Goal: Task Accomplishment & Management: Use online tool/utility

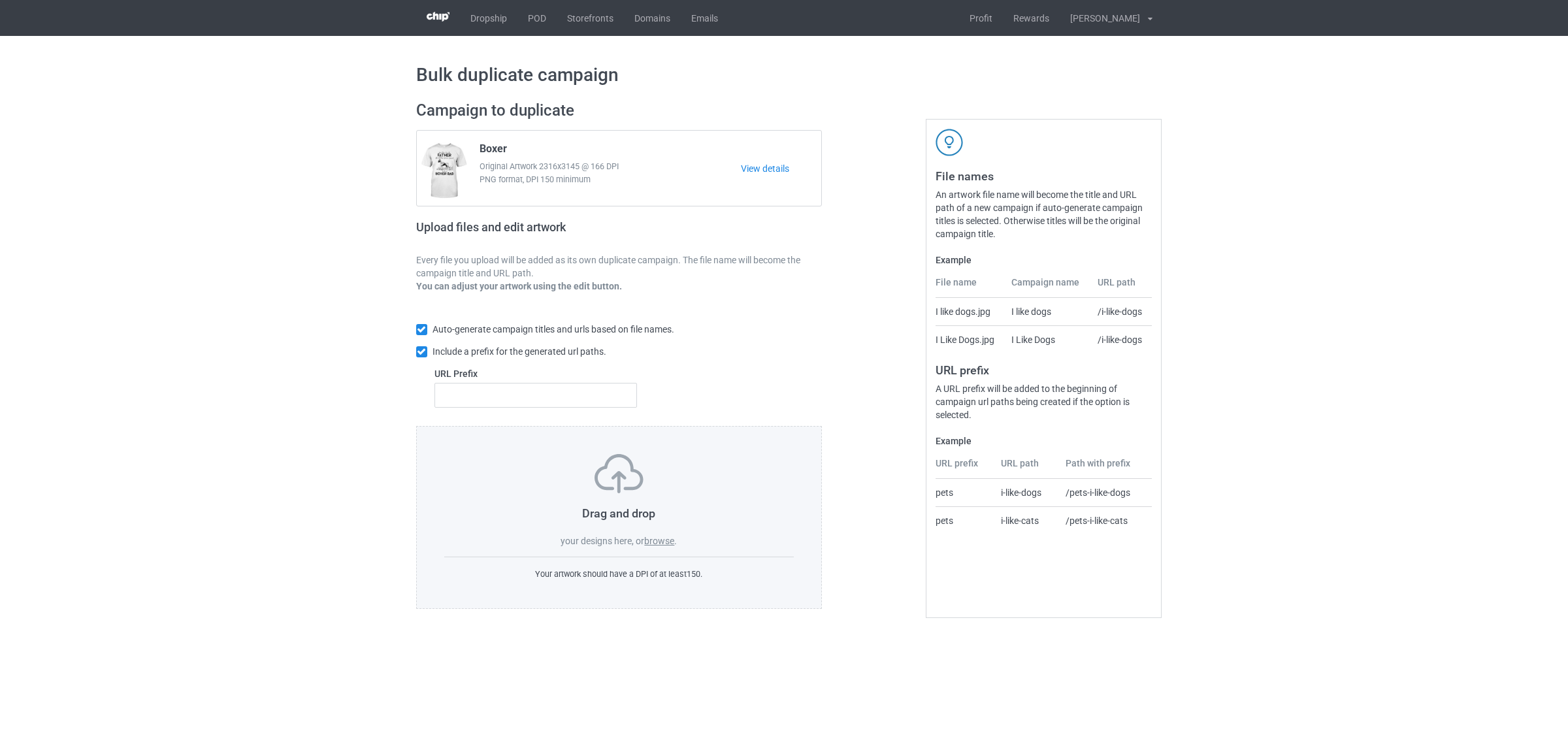
click at [660, 543] on label "browse" at bounding box center [659, 540] width 31 height 10
click at [0, 0] on input "browse" at bounding box center [0, 0] width 0 height 0
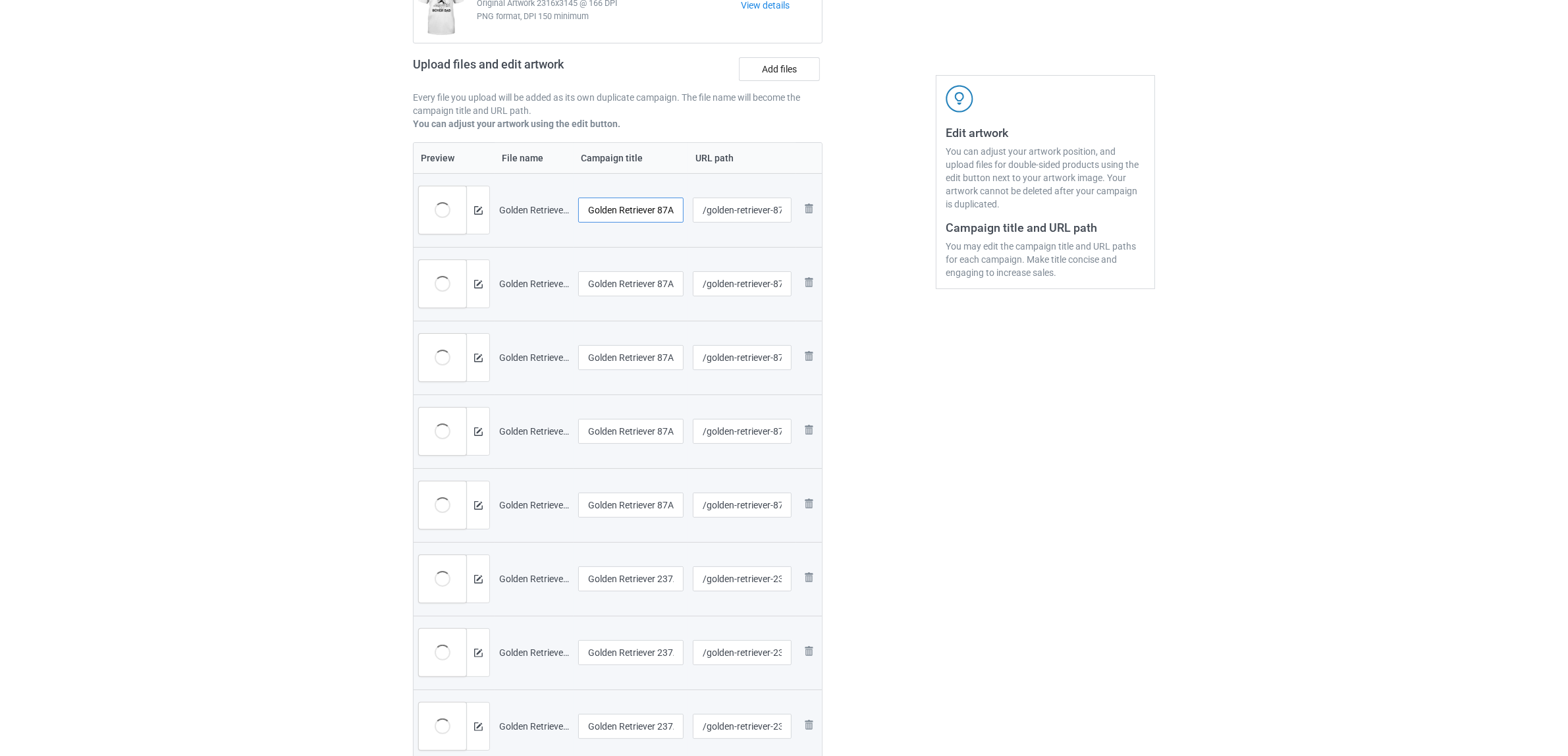
scroll to position [0, 15]
drag, startPoint x: 657, startPoint y: 215, endPoint x: 716, endPoint y: 227, distance: 60.2
click at [716, 227] on tr "Preview and edit artwork Golden Retriever 87A (1).png Golden Retriever 87A (1) …" at bounding box center [618, 210] width 408 height 74
drag, startPoint x: 665, startPoint y: 212, endPoint x: 429, endPoint y: 204, distance: 236.1
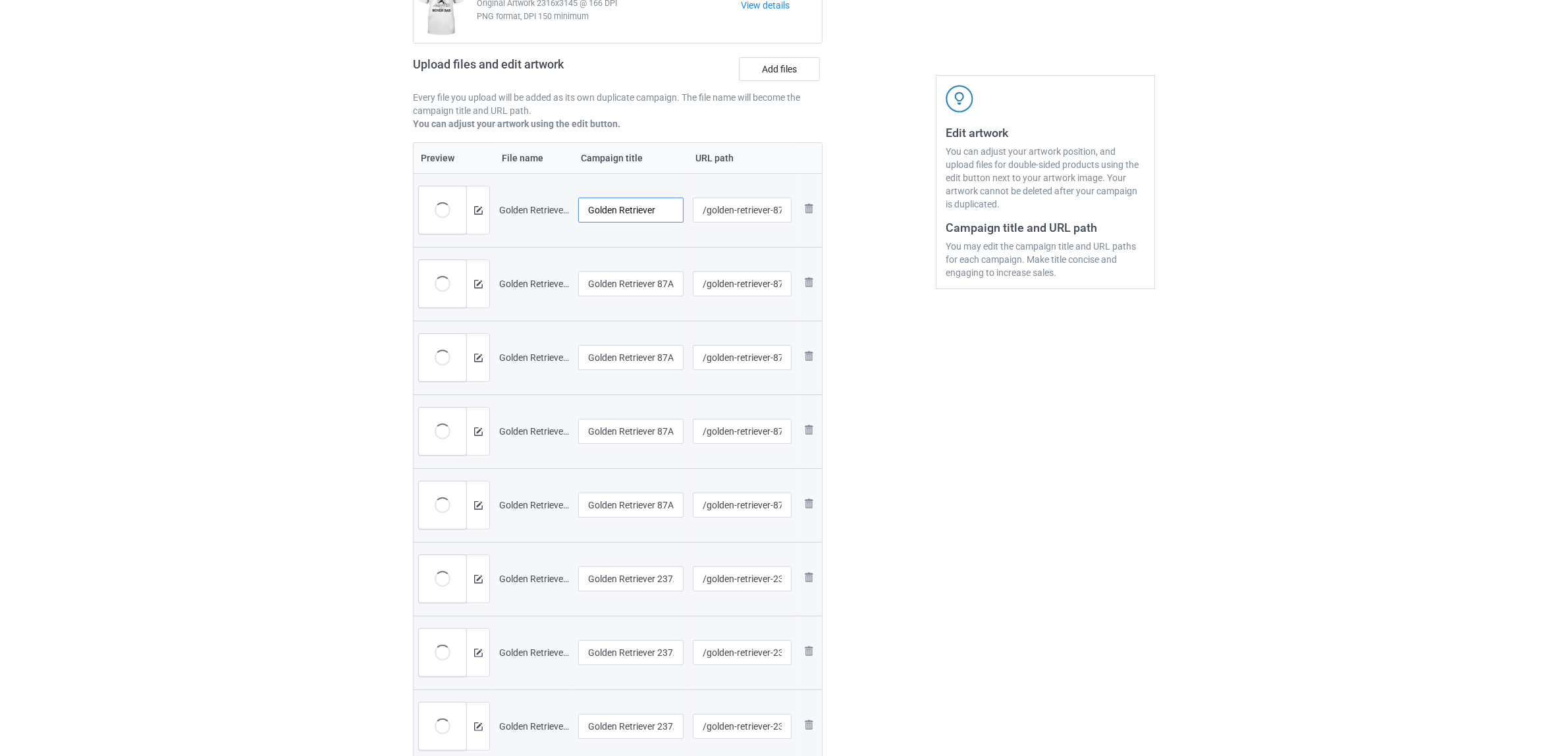
click at [429, 204] on tr "Preview and edit artwork Golden Retriever 87A (1).png Golden Retriever /golden-…" at bounding box center [618, 210] width 408 height 74
type input "Golden Retriever"
click at [641, 279] on input "Golden Retriever 87A (2)" at bounding box center [630, 283] width 105 height 25
paste input "text"
type input "Golden Retriever"
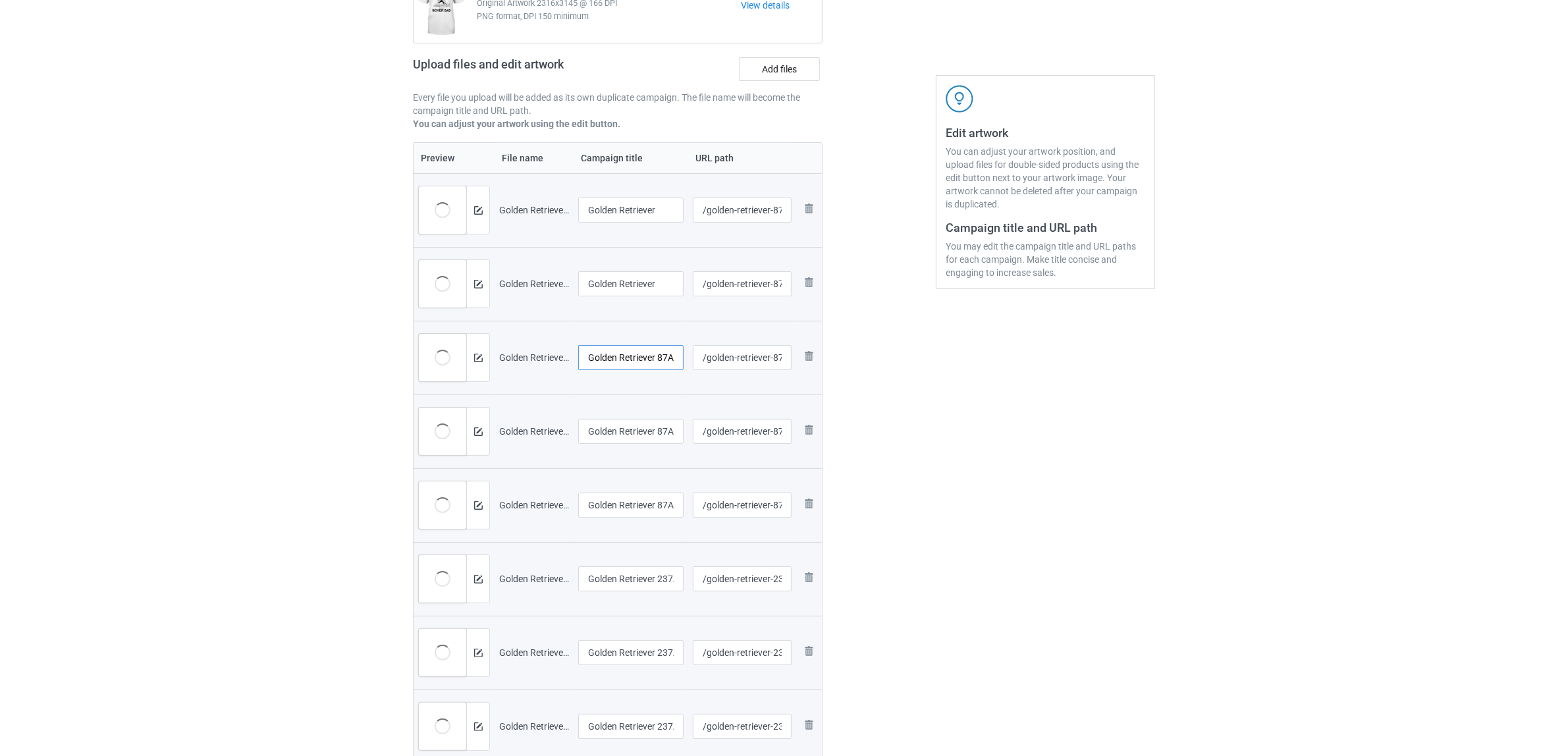
click at [635, 348] on input "Golden Retriever 87A (3)" at bounding box center [630, 357] width 105 height 25
paste input "text"
type input "Golden Retriever"
click at [636, 429] on input "Golden Retriever 87A (4)" at bounding box center [630, 431] width 105 height 25
paste input "text"
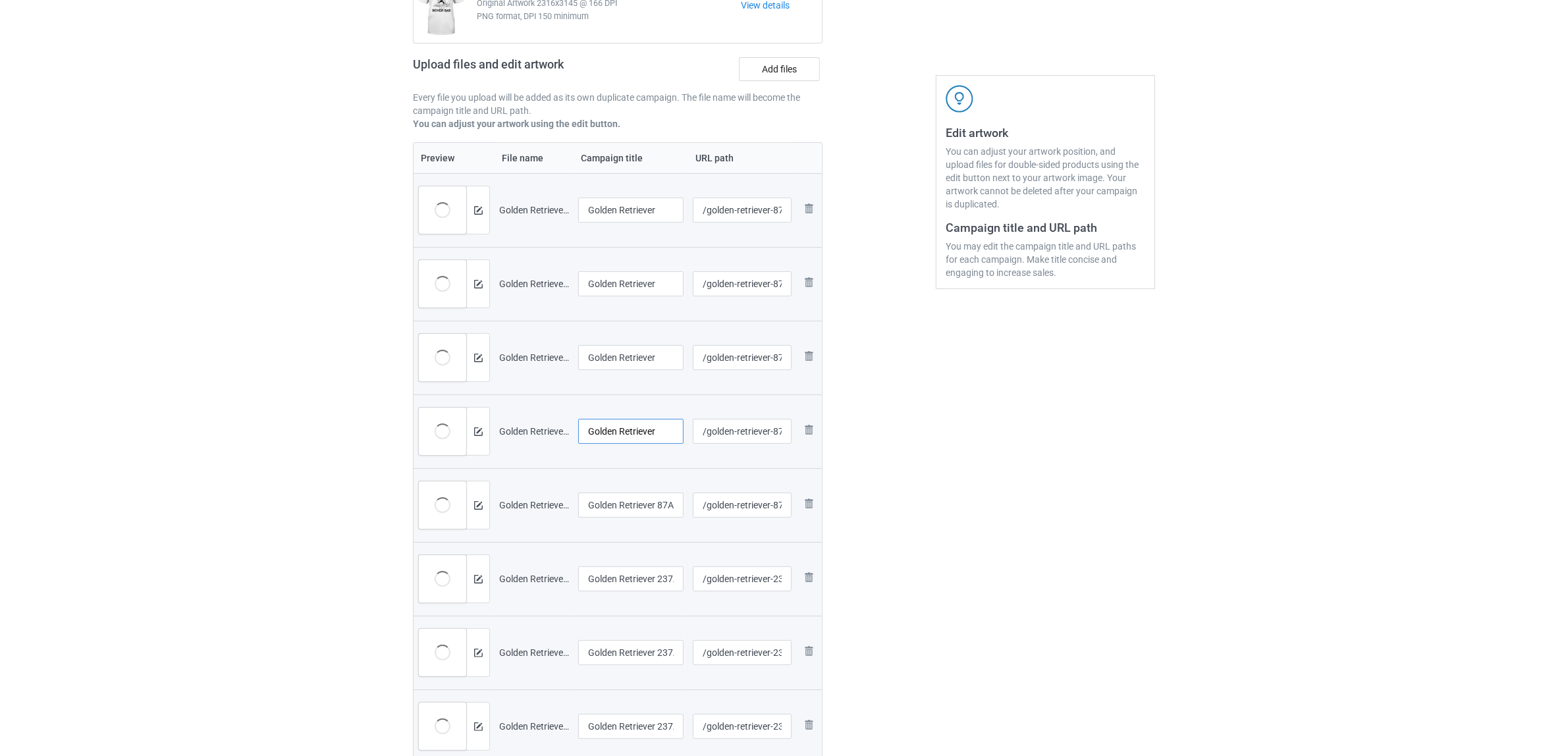
type input "Golden Retriever"
click at [609, 507] on input "Golden Retriever 87A (5)" at bounding box center [630, 505] width 105 height 25
paste input "text"
type input "Golden Retriever"
click at [641, 578] on input "Golden Retriever 237A (1)" at bounding box center [630, 579] width 105 height 25
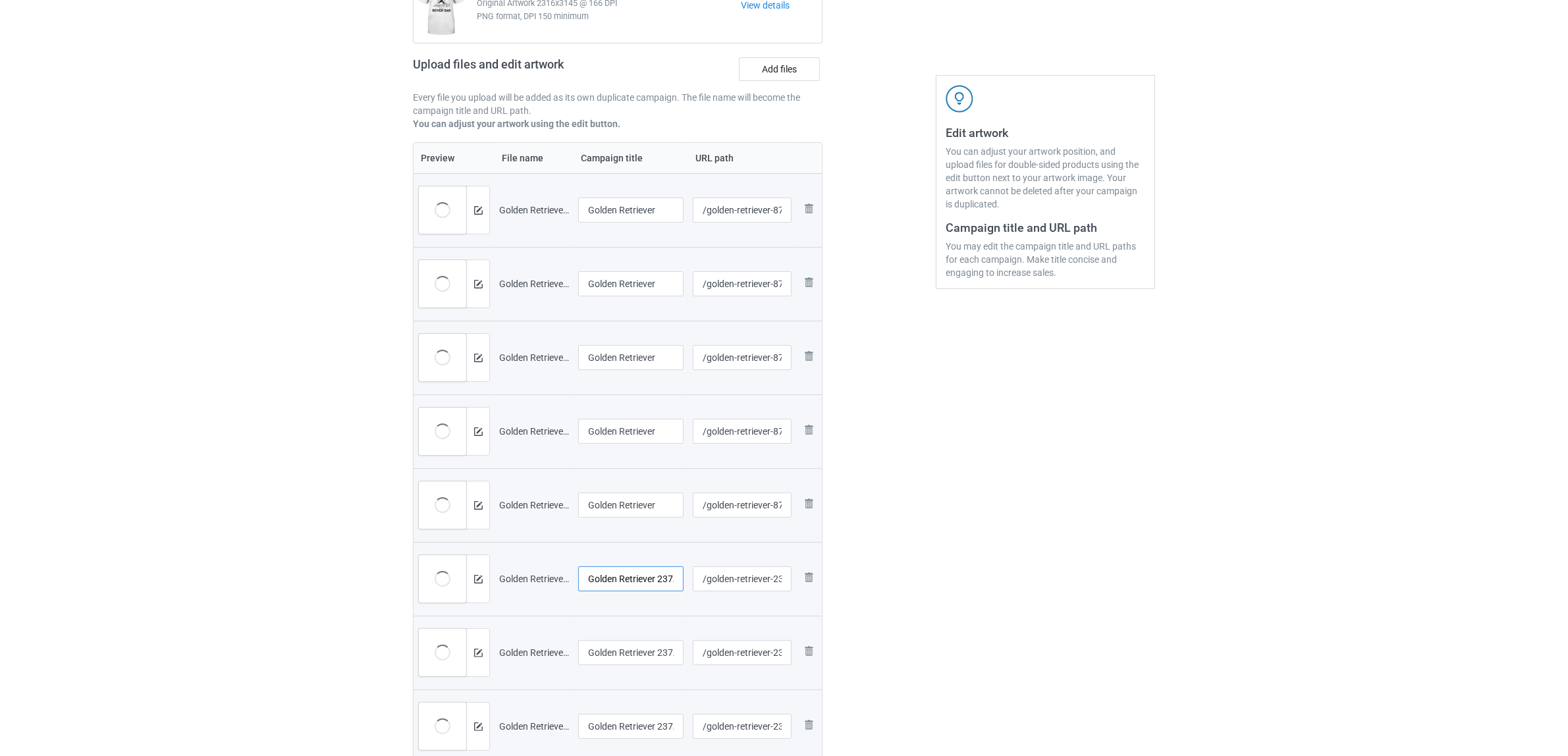
paste input "text"
type input "Golden Retriever"
click at [630, 654] on input "Golden Retriever 237A (2)" at bounding box center [630, 653] width 105 height 25
paste input "text"
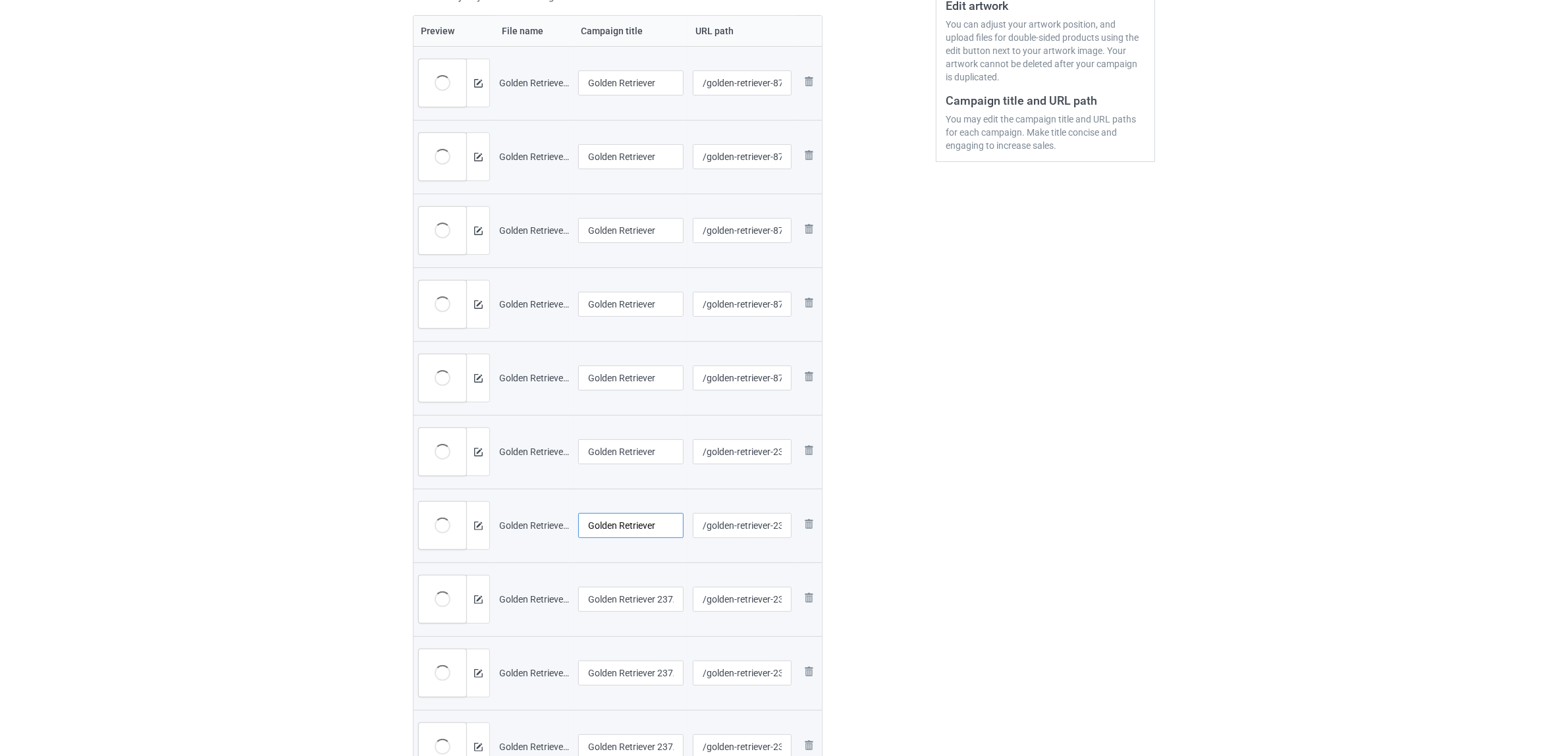
scroll to position [412, 0]
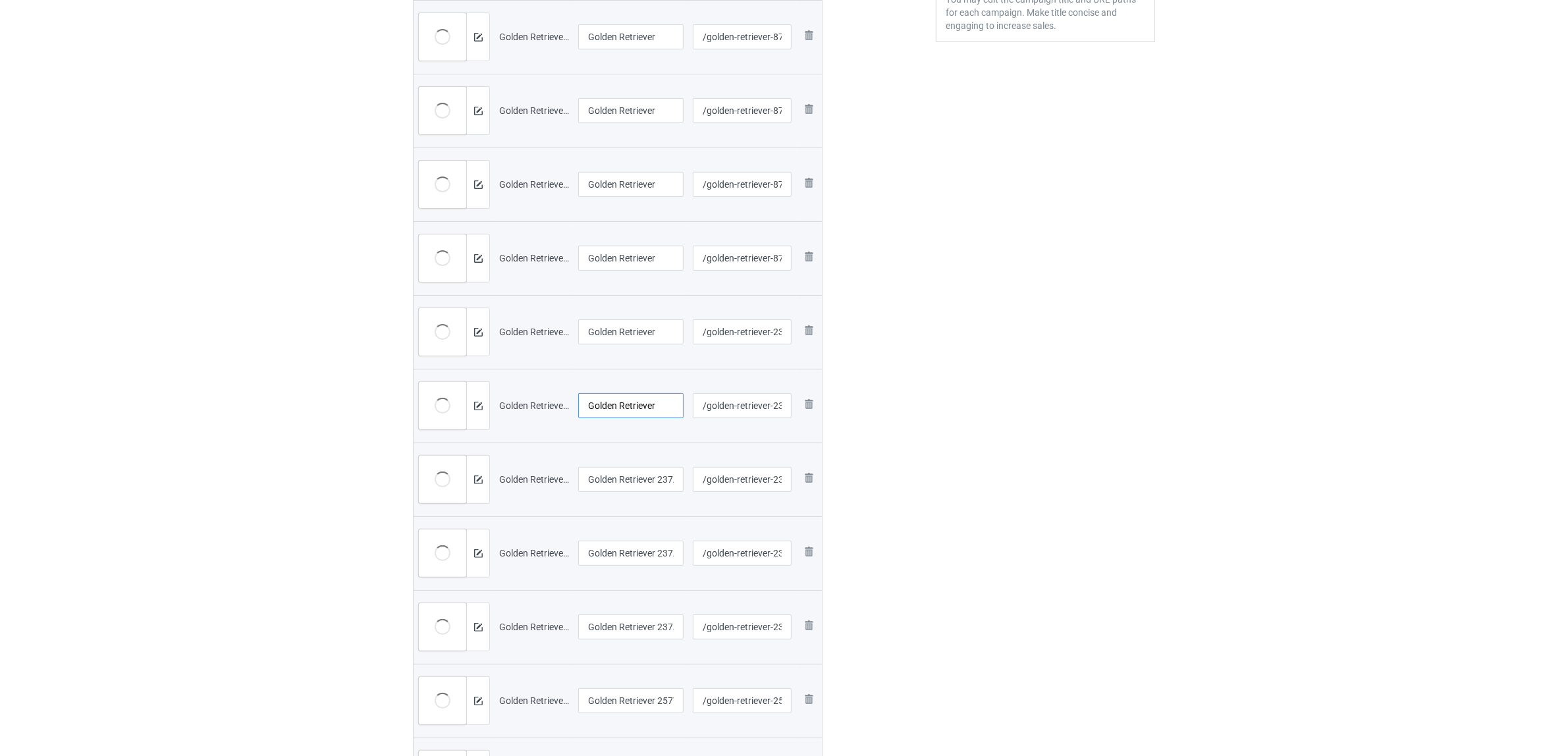
type input "Golden Retriever"
click at [624, 490] on input "Golden Retriever 237A (3)" at bounding box center [630, 479] width 105 height 25
paste input "text"
type input "Golden Retriever"
click at [643, 565] on input "Golden Retriever 237A (4)" at bounding box center [630, 553] width 105 height 25
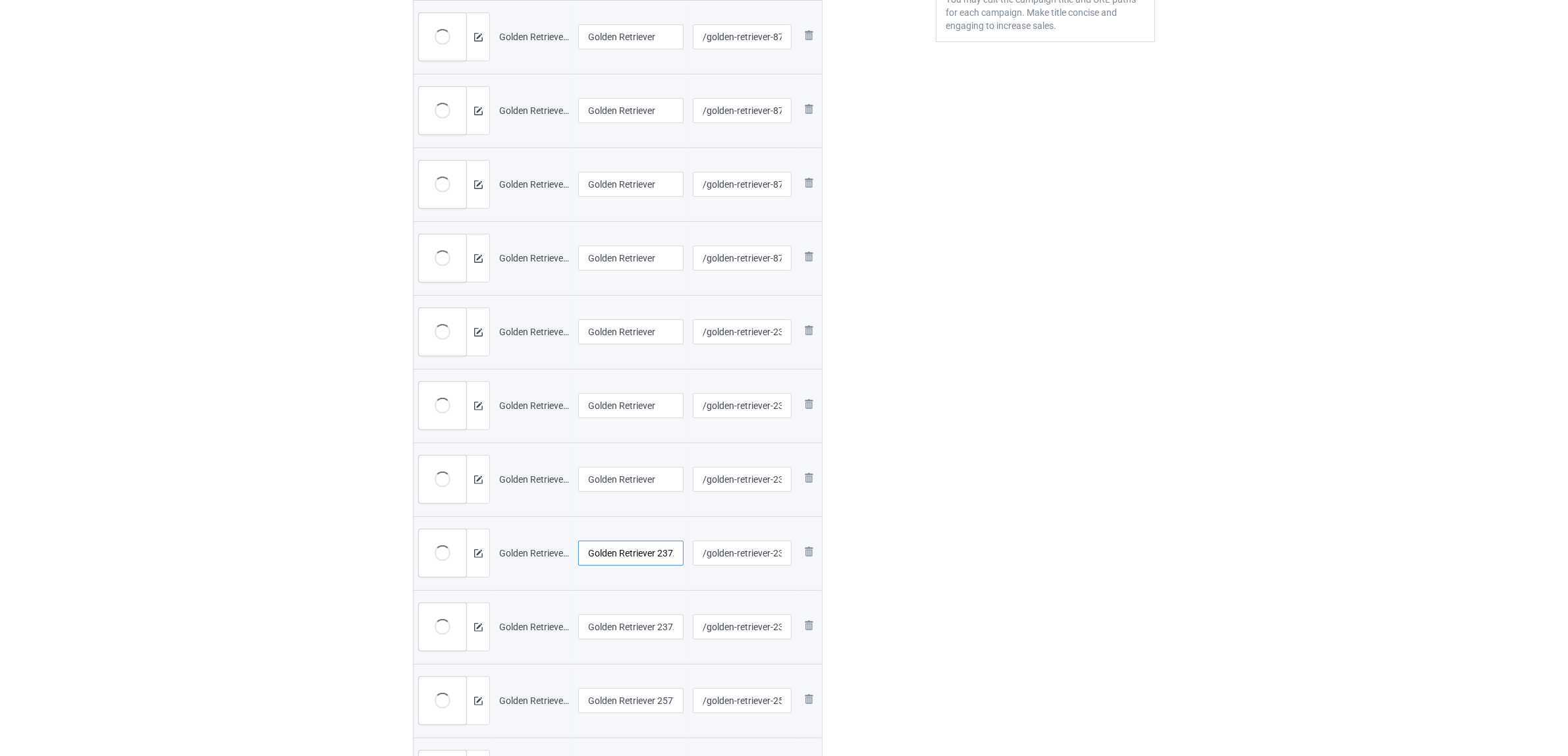
paste input "text"
type input "Golden Retriever"
click at [641, 627] on input "Golden Retriever 237A (5)" at bounding box center [630, 626] width 105 height 25
paste input "text"
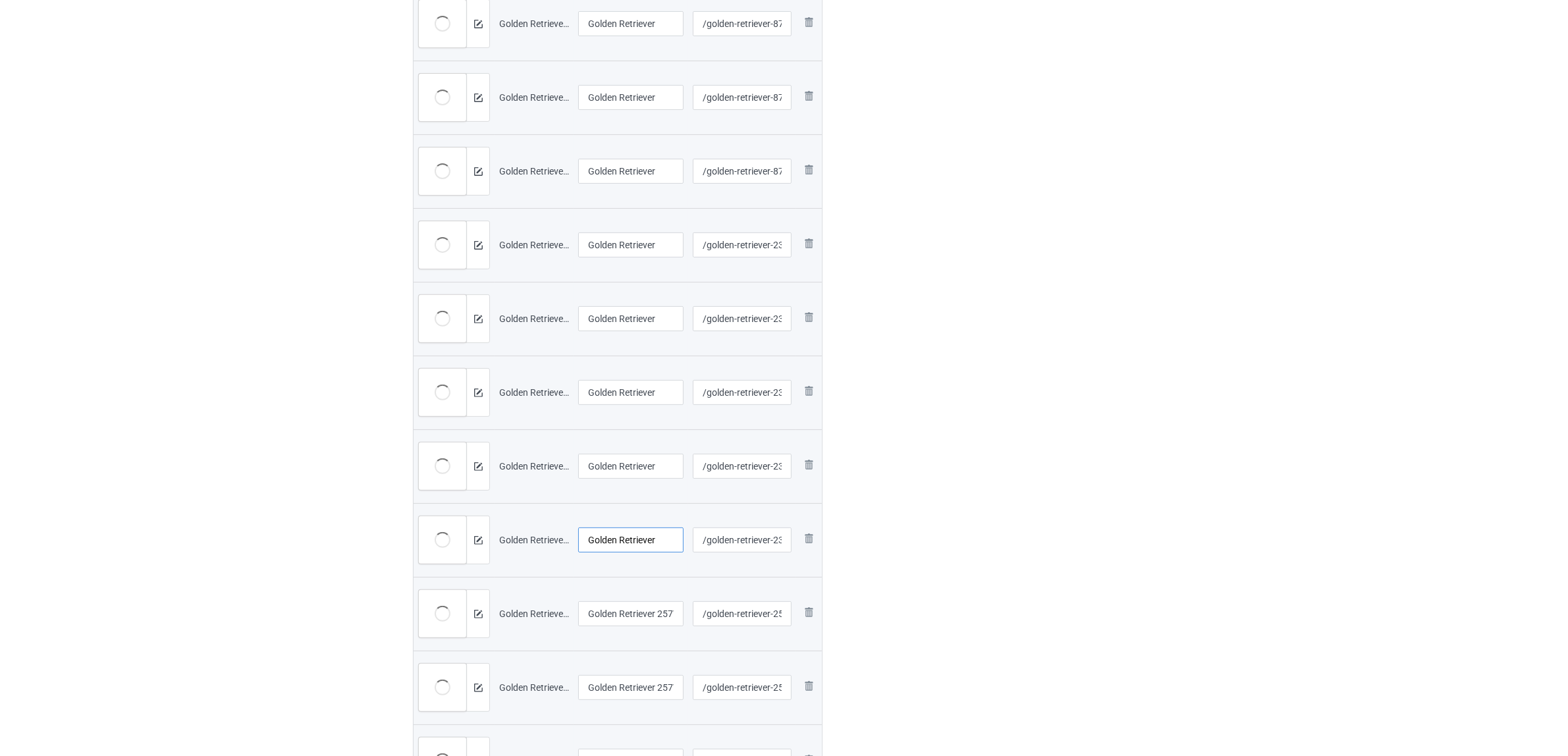
scroll to position [576, 0]
type input "Golden Retriever"
click at [616, 557] on div at bounding box center [630, 553] width 105 height 7
click at [634, 538] on input "Golden Retriever 257V (1)" at bounding box center [630, 536] width 105 height 25
paste input "text"
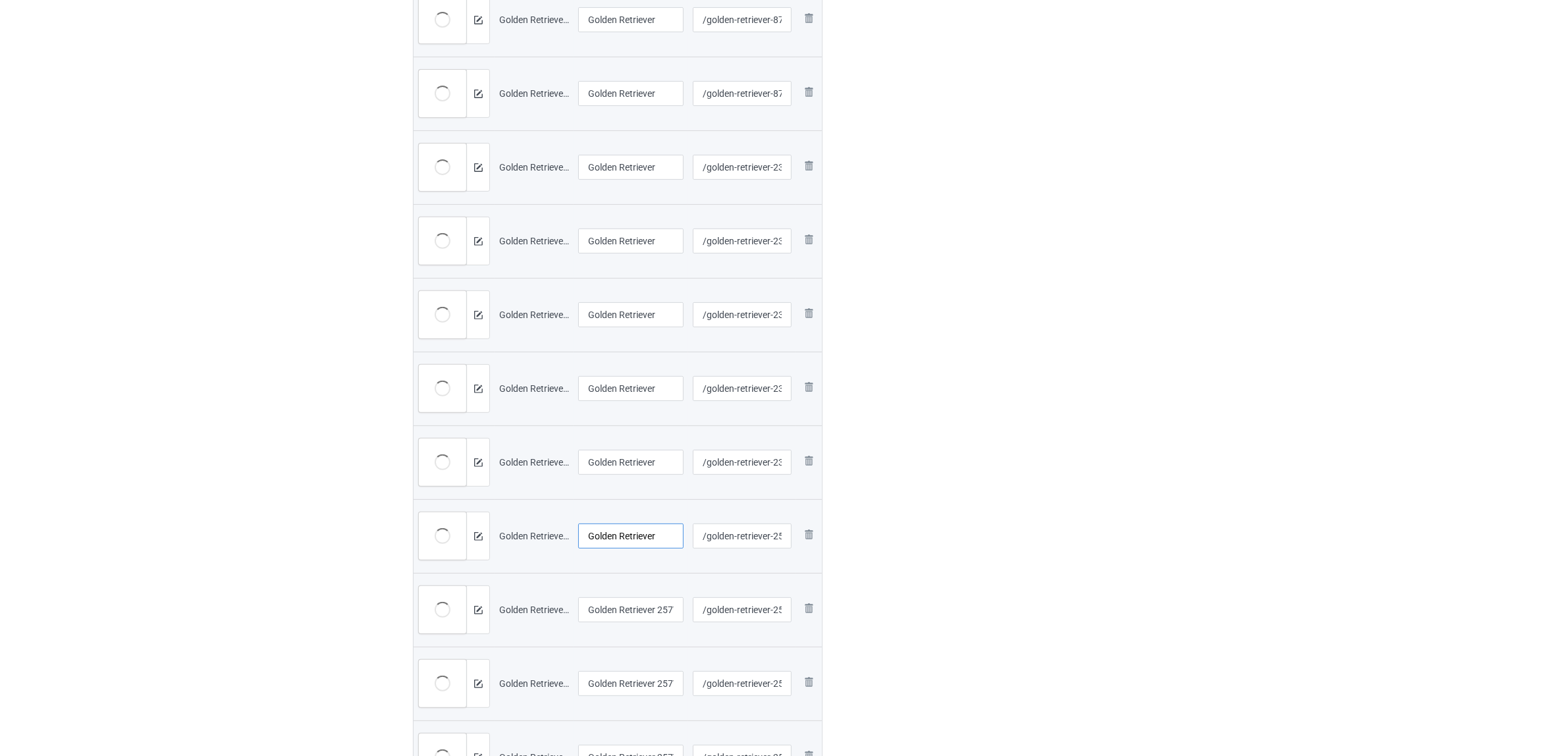
type input "Golden Retriever"
click at [637, 620] on input "Golden Retriever 257V (2)" at bounding box center [630, 610] width 105 height 25
paste input "text"
type input "Golden Retriever"
click at [638, 680] on input "Golden Retriever 257V (3)" at bounding box center [630, 683] width 105 height 25
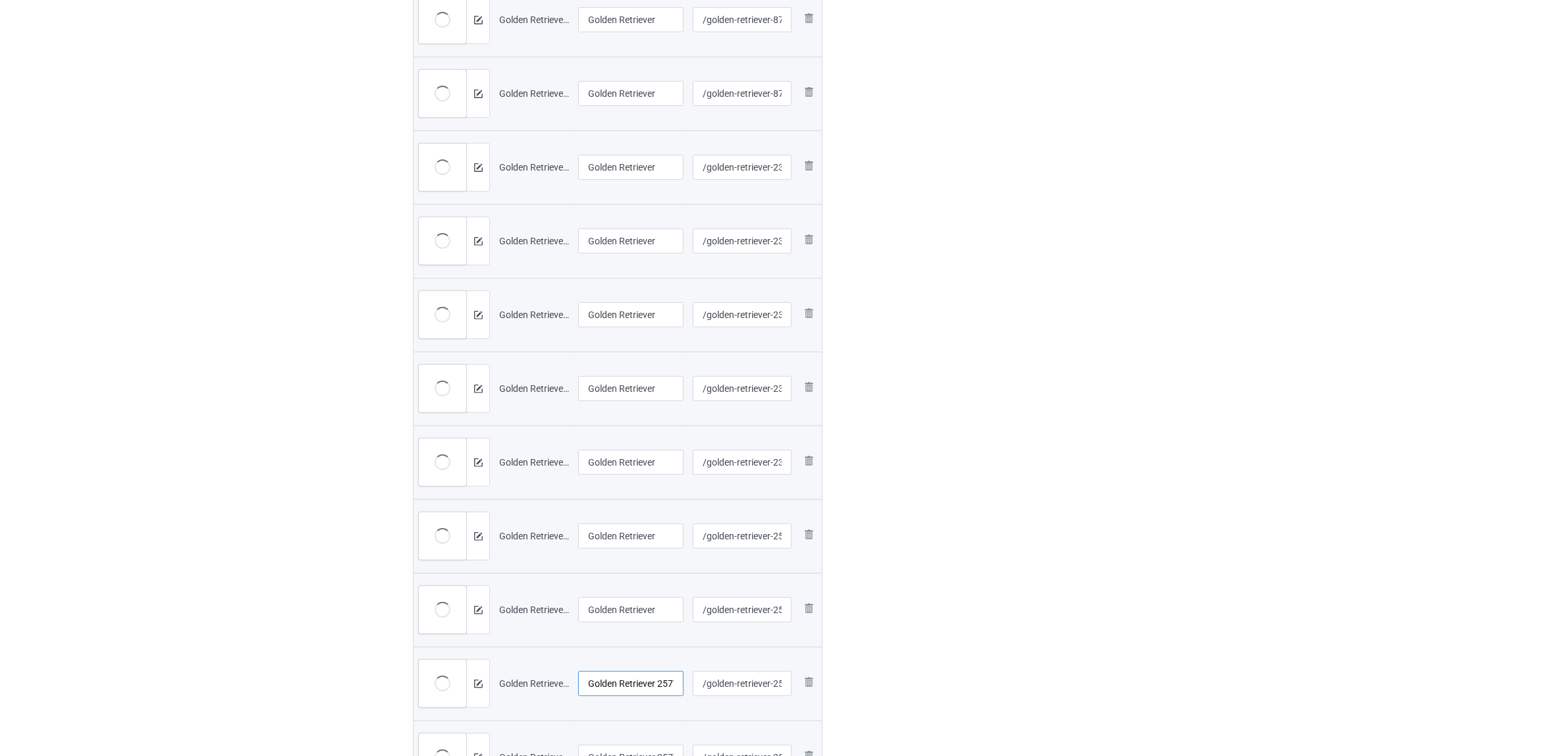
paste input "text"
type input "Golden Retriever"
click at [935, 653] on div "Edit artwork You can adjust your artwork position, and upload files for double-…" at bounding box center [1044, 348] width 238 height 1663
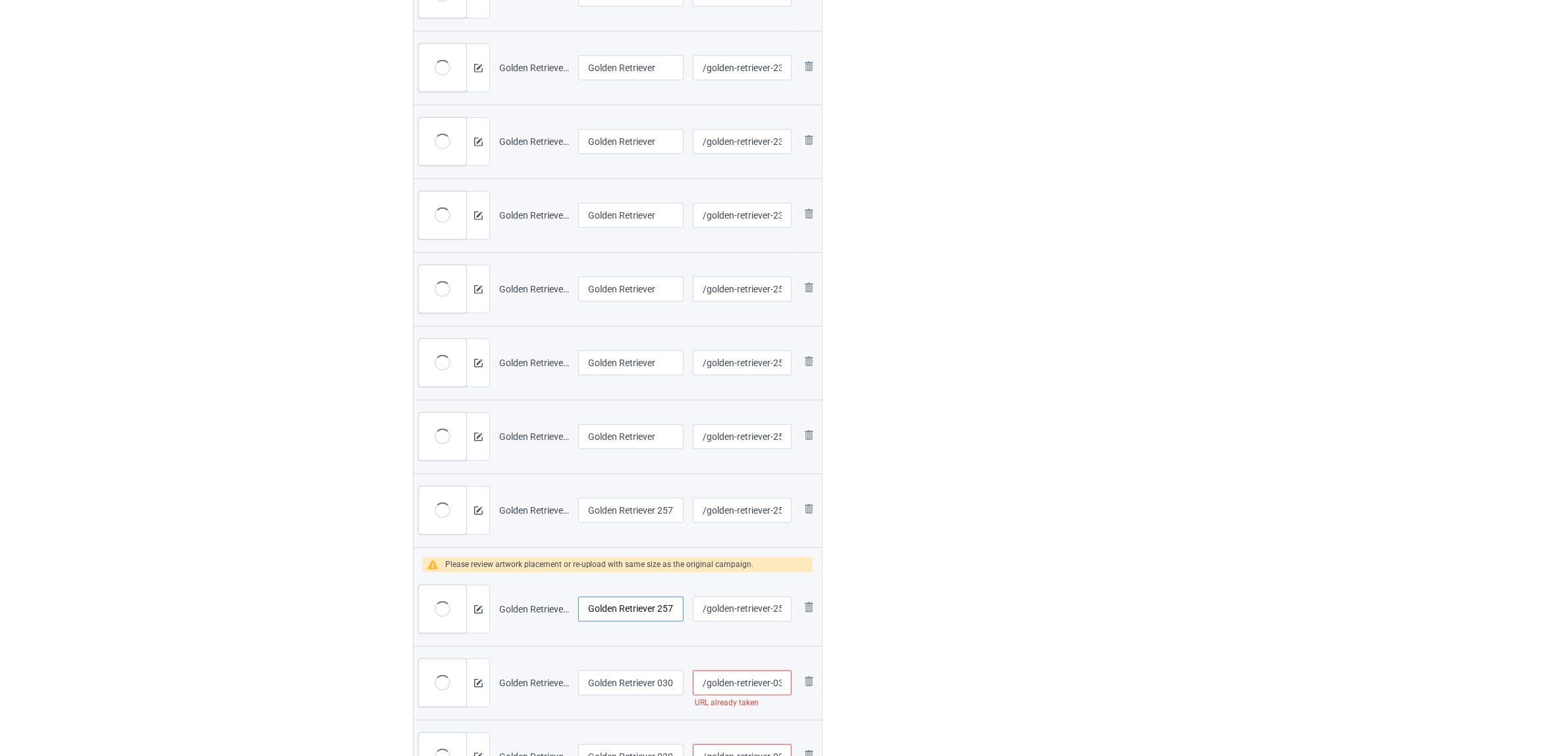
click at [632, 612] on input "Golden Retriever 257V (5)" at bounding box center [630, 609] width 105 height 25
click at [810, 611] on img at bounding box center [808, 607] width 16 height 16
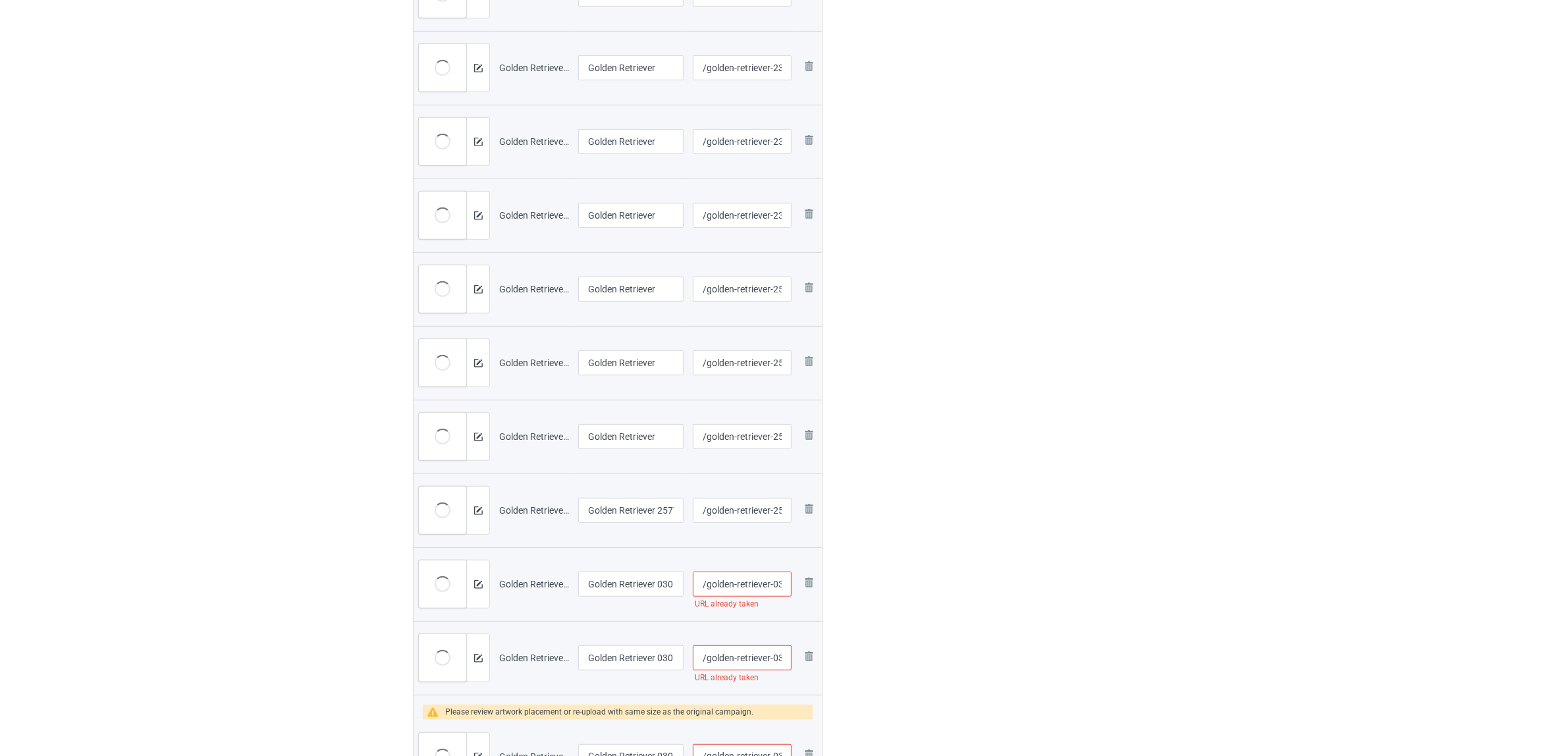
scroll to position [1070, 0]
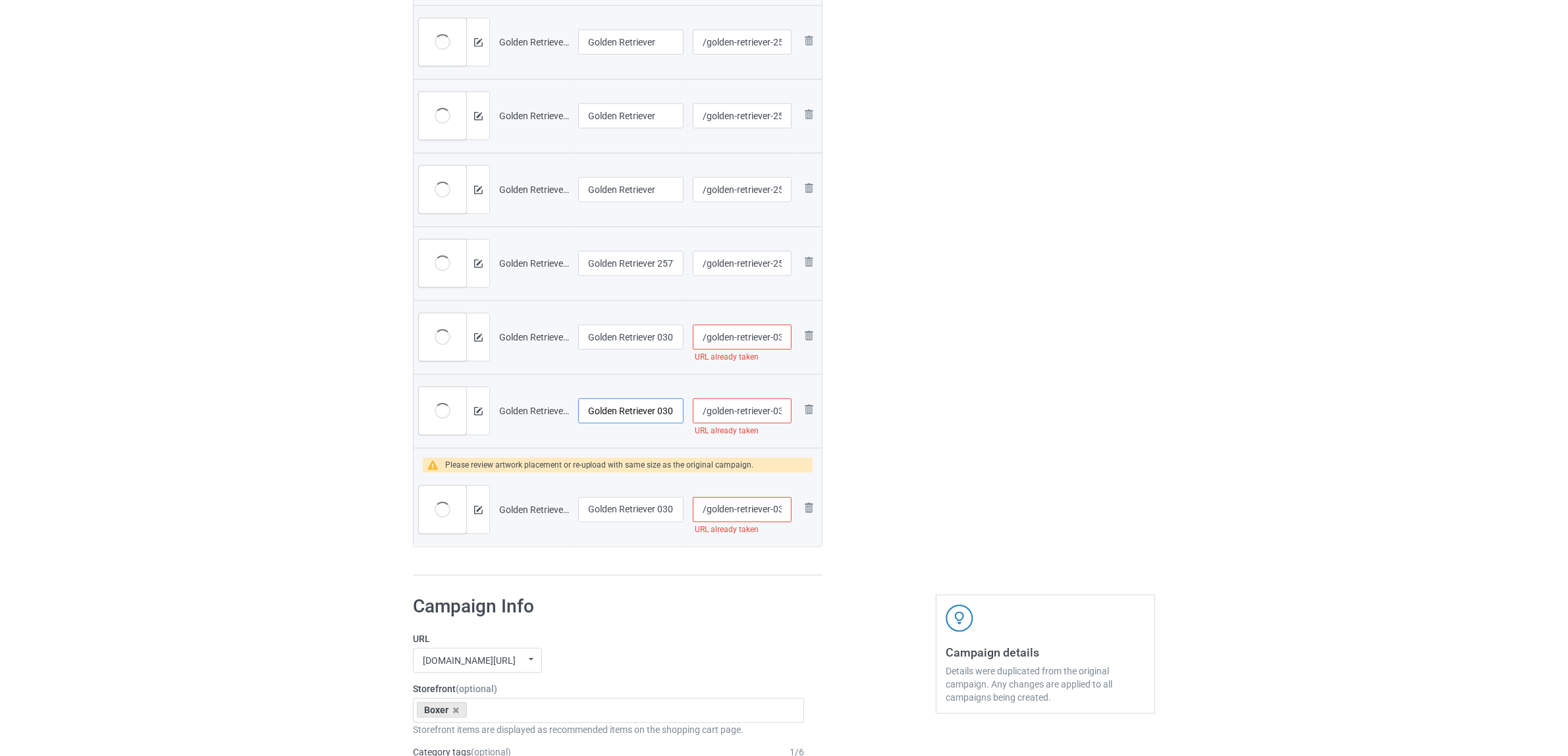
click at [630, 415] on input "Golden Retriever 0305 (9)" at bounding box center [630, 411] width 105 height 25
paste input "text"
type input "Golden Retriever"
click at [627, 507] on input "Golden Retriever 0305 (15)" at bounding box center [630, 510] width 105 height 25
paste input "text"
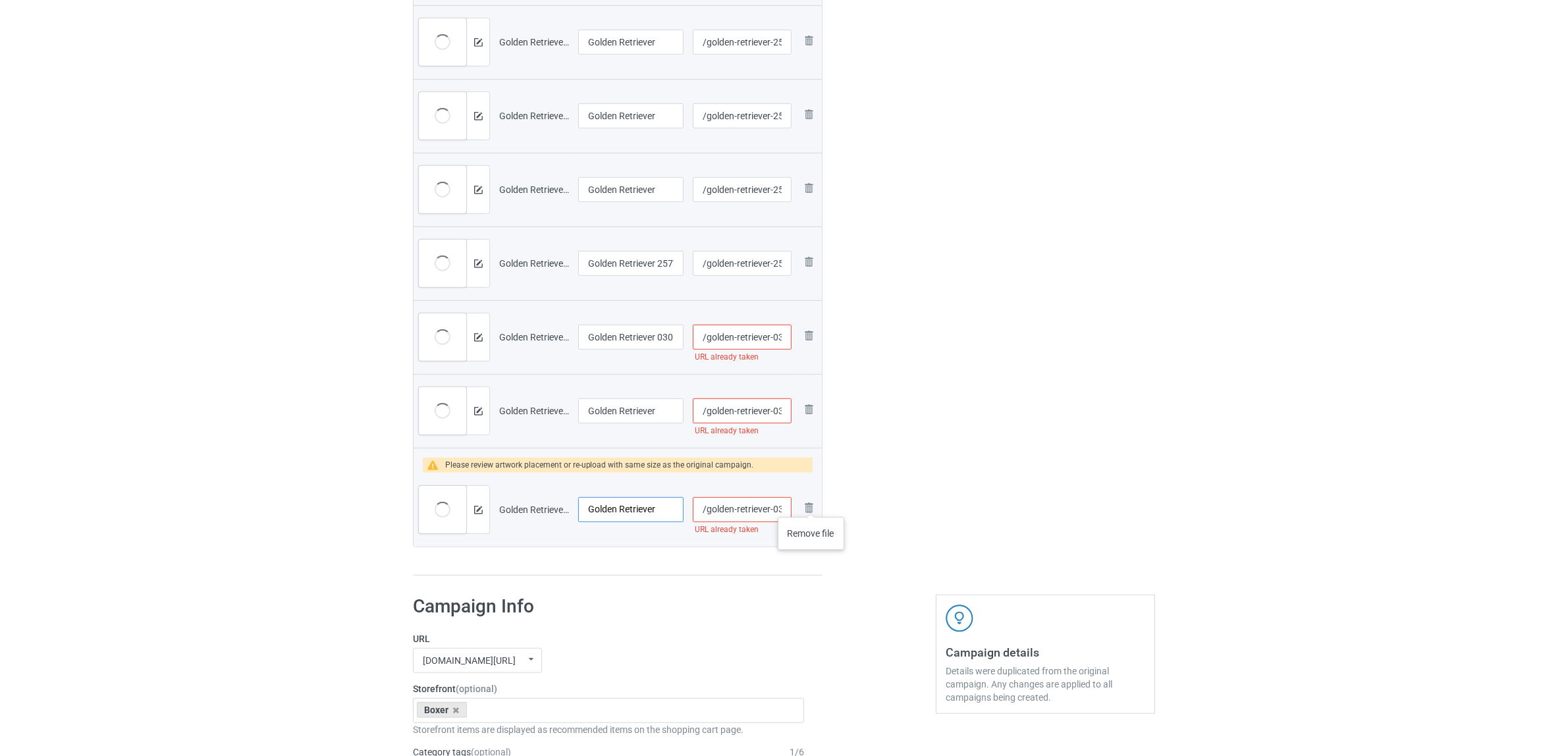
type input "Golden Retriever"
click at [0, 0] on img at bounding box center [0, 0] width 0 height 0
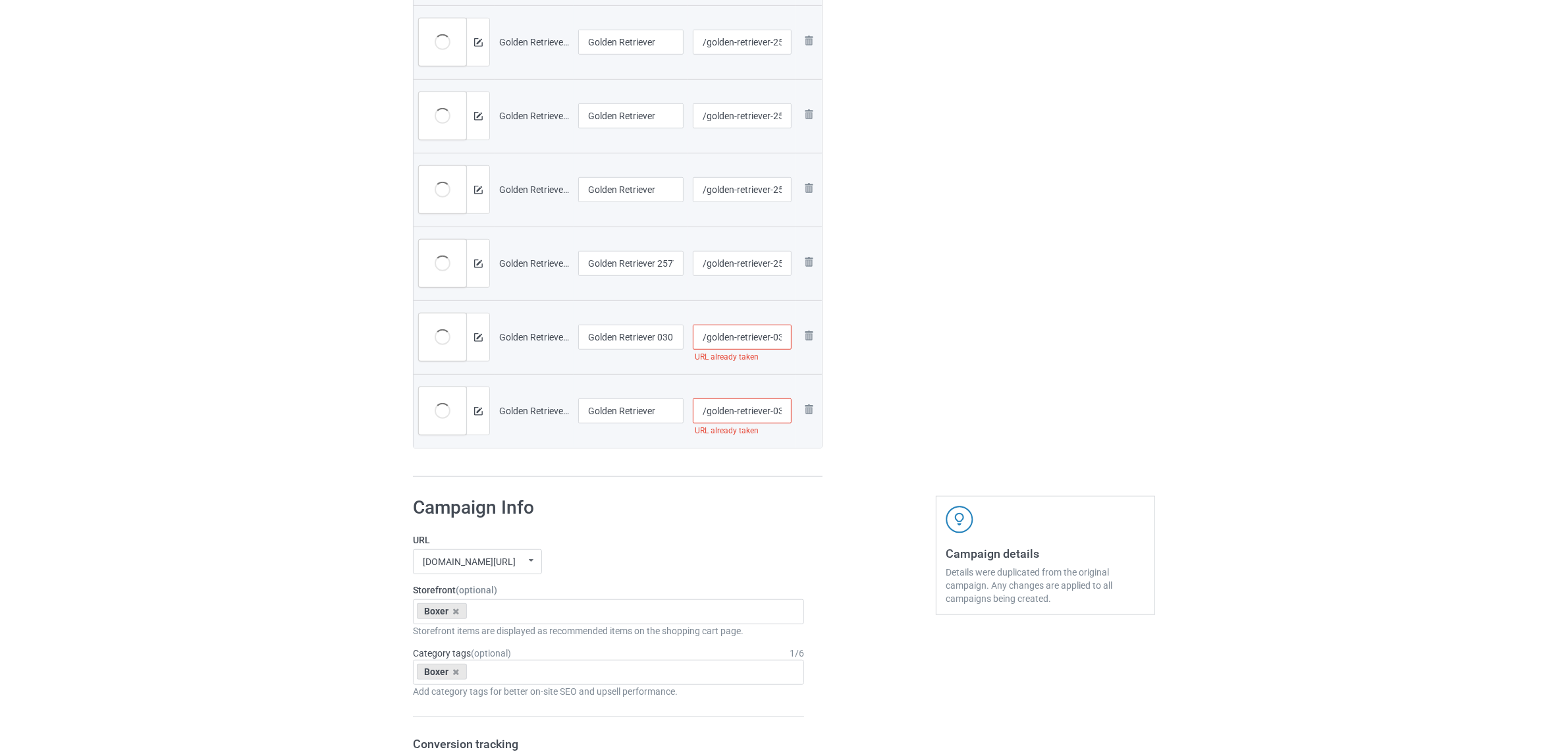
click at [778, 412] on input "/golden-retriever-0305-9" at bounding box center [742, 411] width 100 height 25
type input "/golden-retriever-0t305-9"
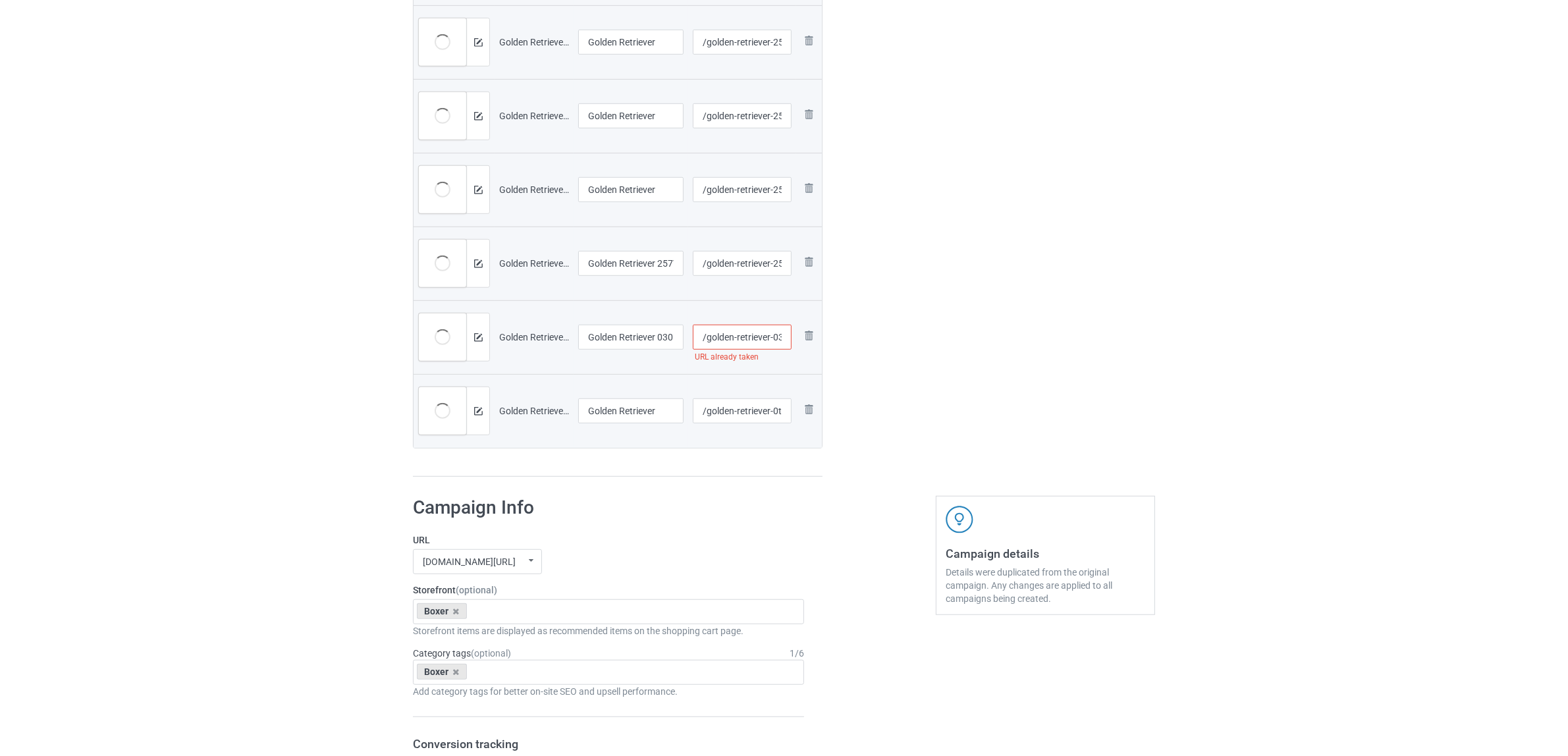
click at [782, 337] on input "/golden-retriever-0305-7" at bounding box center [742, 337] width 100 height 25
type input "/golden-retriever-03t05-7"
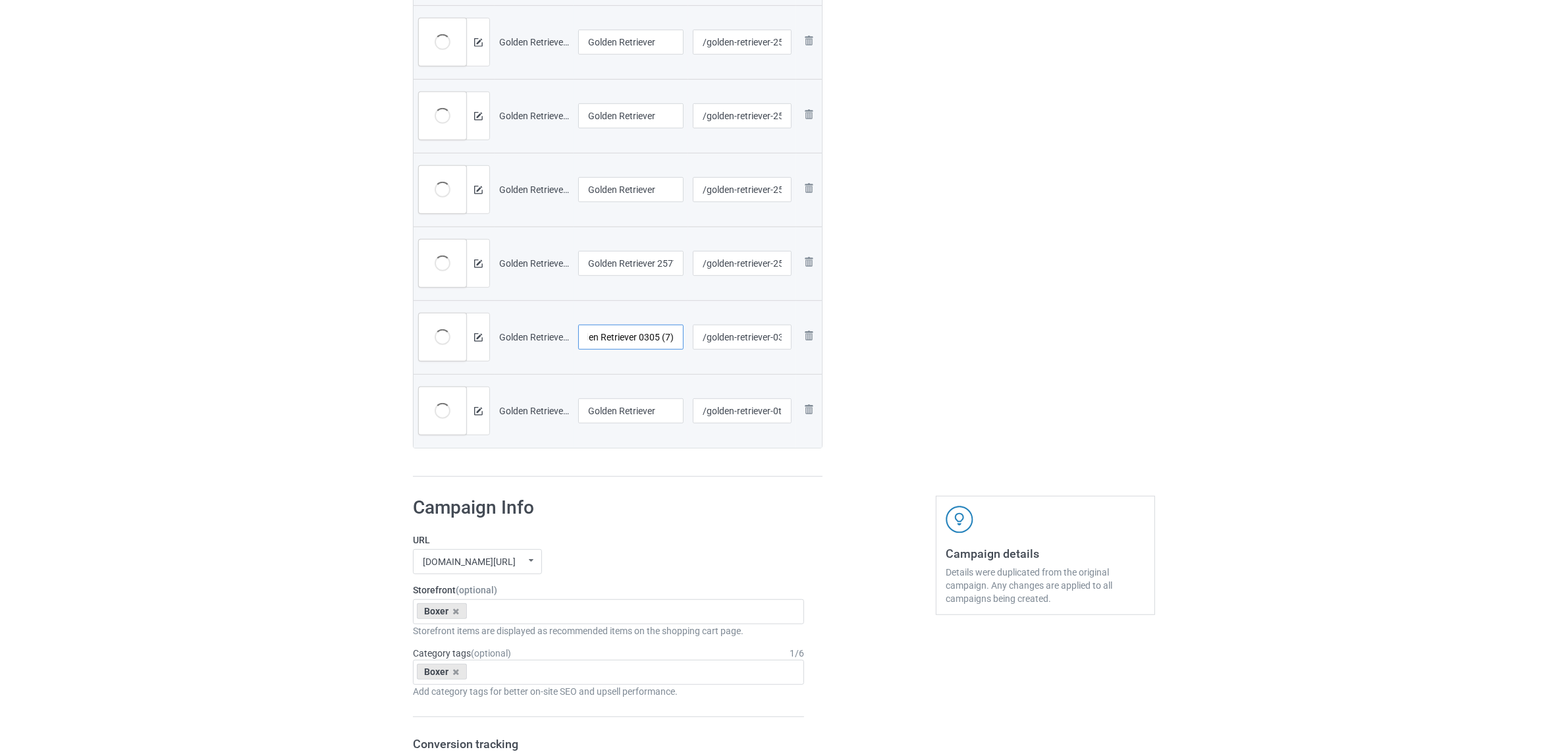
drag, startPoint x: 659, startPoint y: 334, endPoint x: 693, endPoint y: 344, distance: 35.4
click at [693, 344] on tr "Preview and edit artwork Golden Retriever 0305 (7).png Golden Retriever 0305 (7…" at bounding box center [618, 337] width 408 height 74
type input "Golden Retriever"
click at [665, 271] on input "Golden Retriever 257V (4)" at bounding box center [630, 263] width 105 height 25
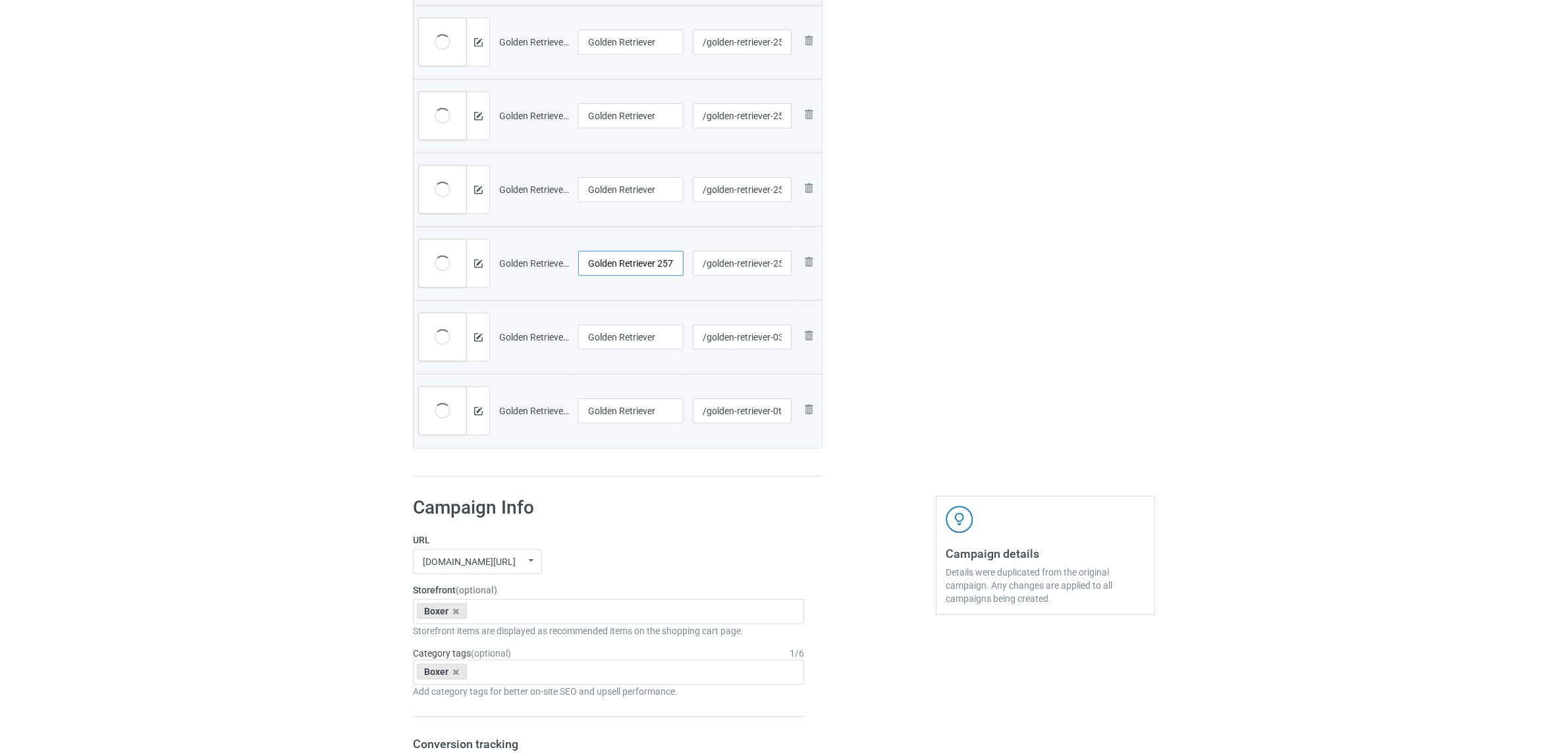
click at [665, 268] on input "Golden Retriever 257V (4)" at bounding box center [630, 263] width 105 height 25
type input "Golden Retriever"
click at [457, 613] on icon at bounding box center [456, 612] width 7 height 8
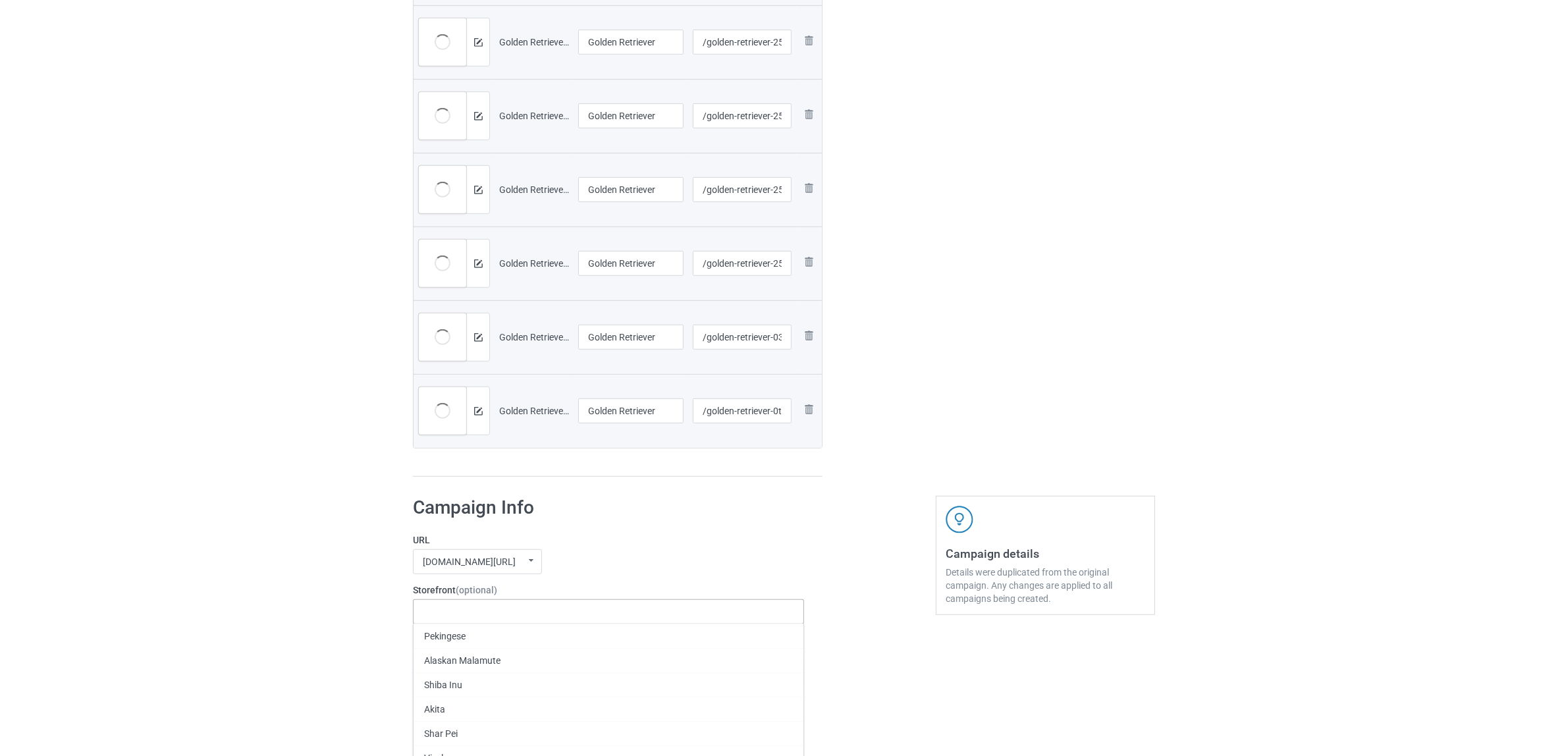
paste input "Golden Retriever"
click at [483, 614] on input "Golden Retriever" at bounding box center [470, 612] width 95 height 11
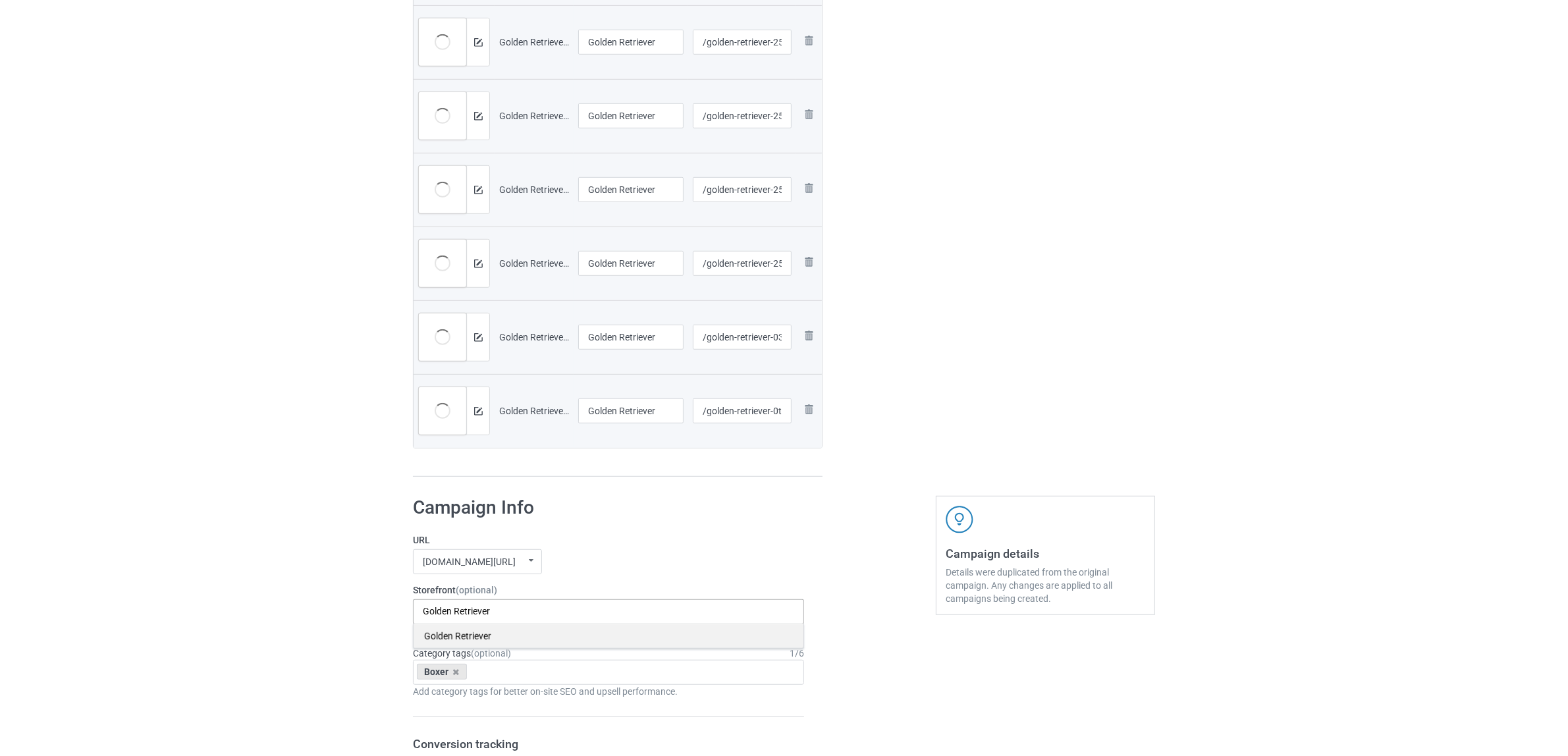
type input "Golden Retriever"
click at [475, 639] on div "Golden Retriever" at bounding box center [608, 636] width 389 height 24
click at [453, 673] on icon at bounding box center [456, 672] width 7 height 8
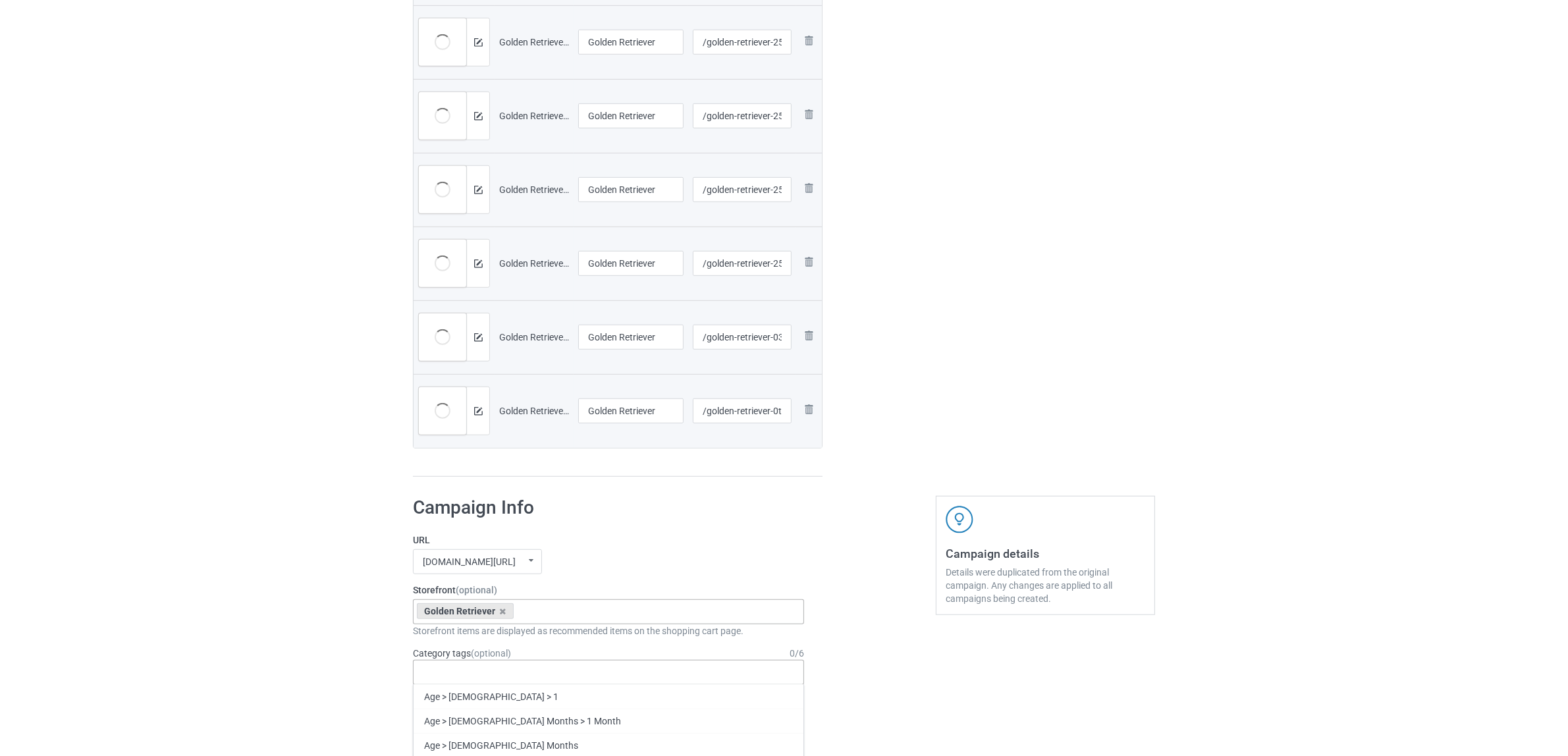
paste input "Golden Retriever"
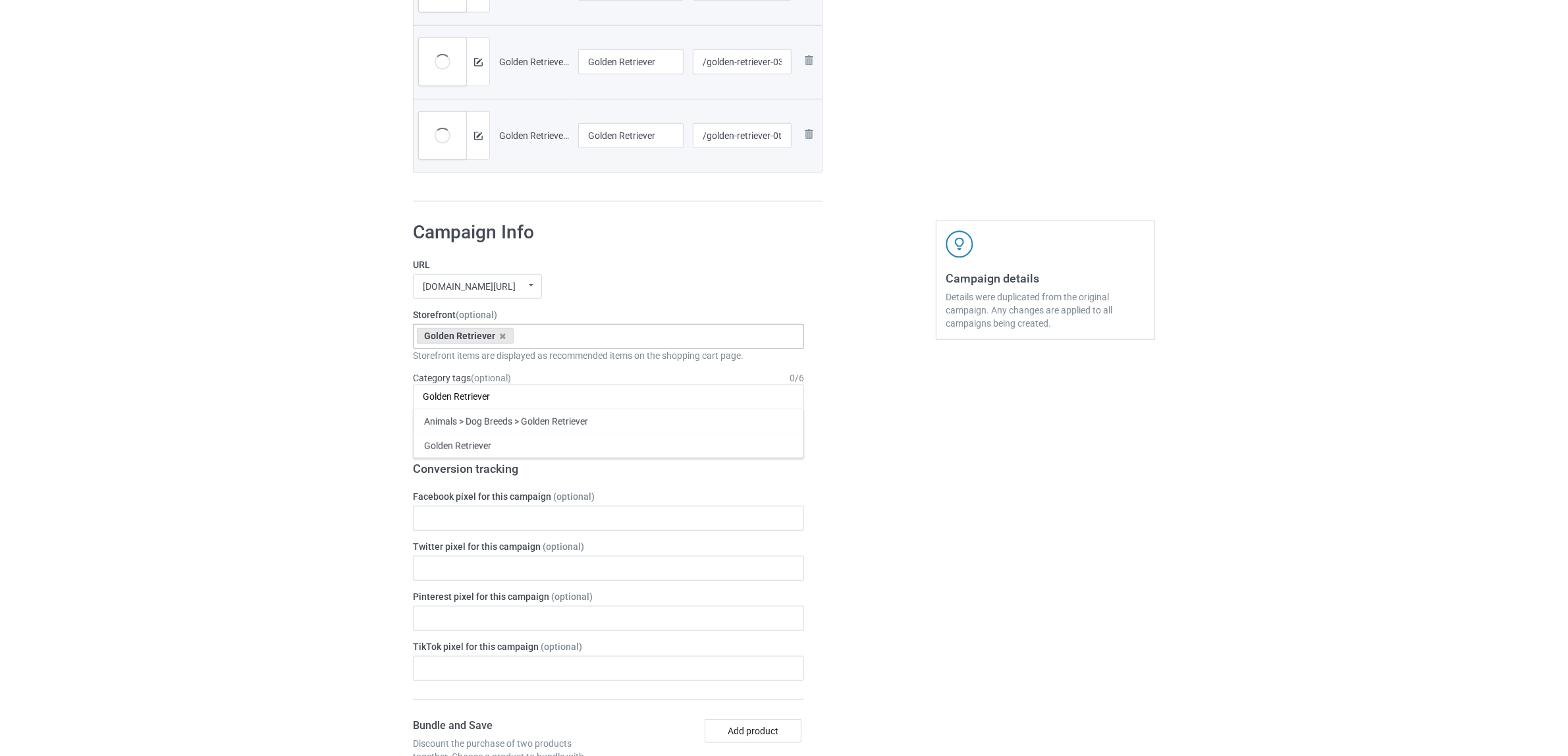
scroll to position [1400, 0]
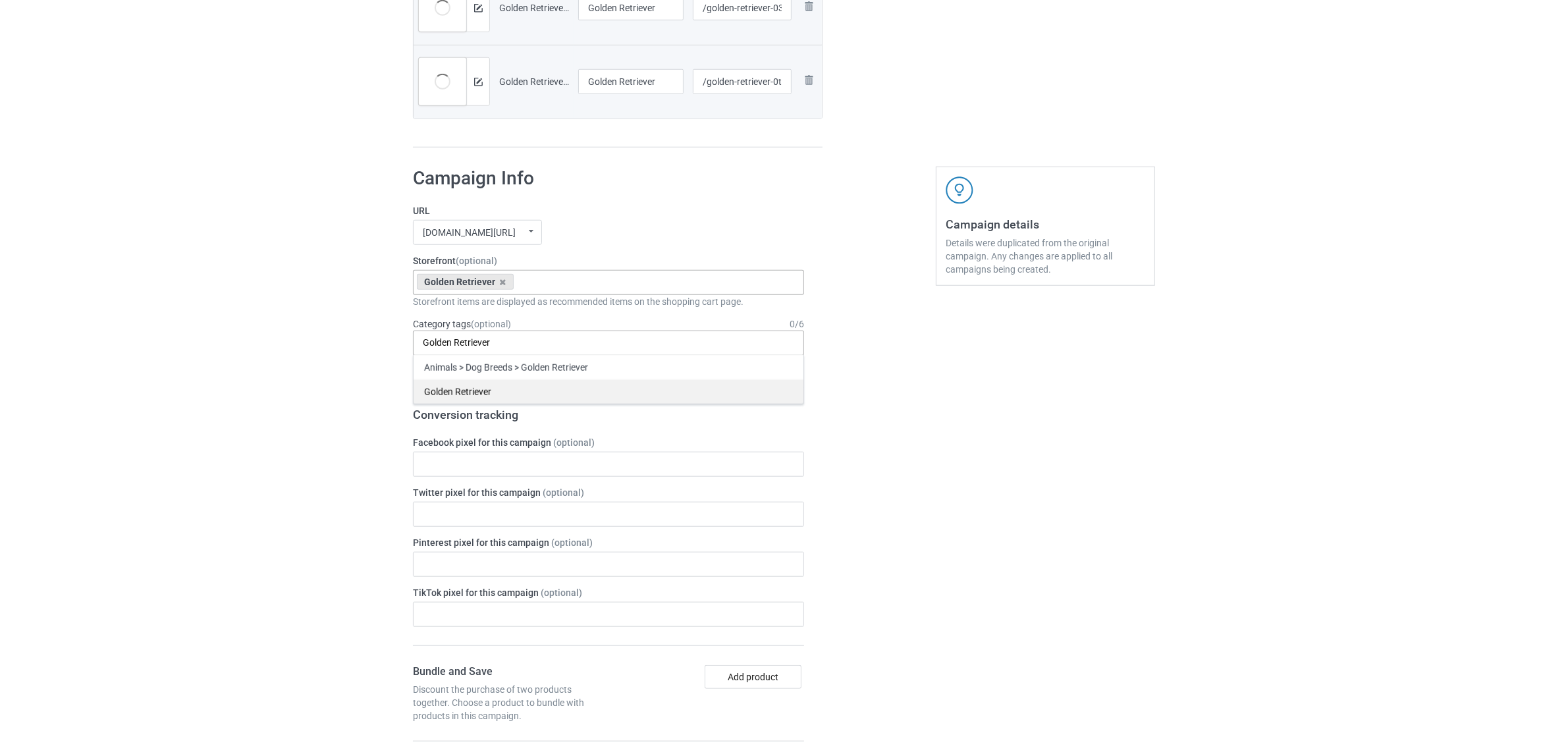
type input "Golden Retriever"
click at [470, 393] on div "Golden Retriever" at bounding box center [608, 392] width 389 height 24
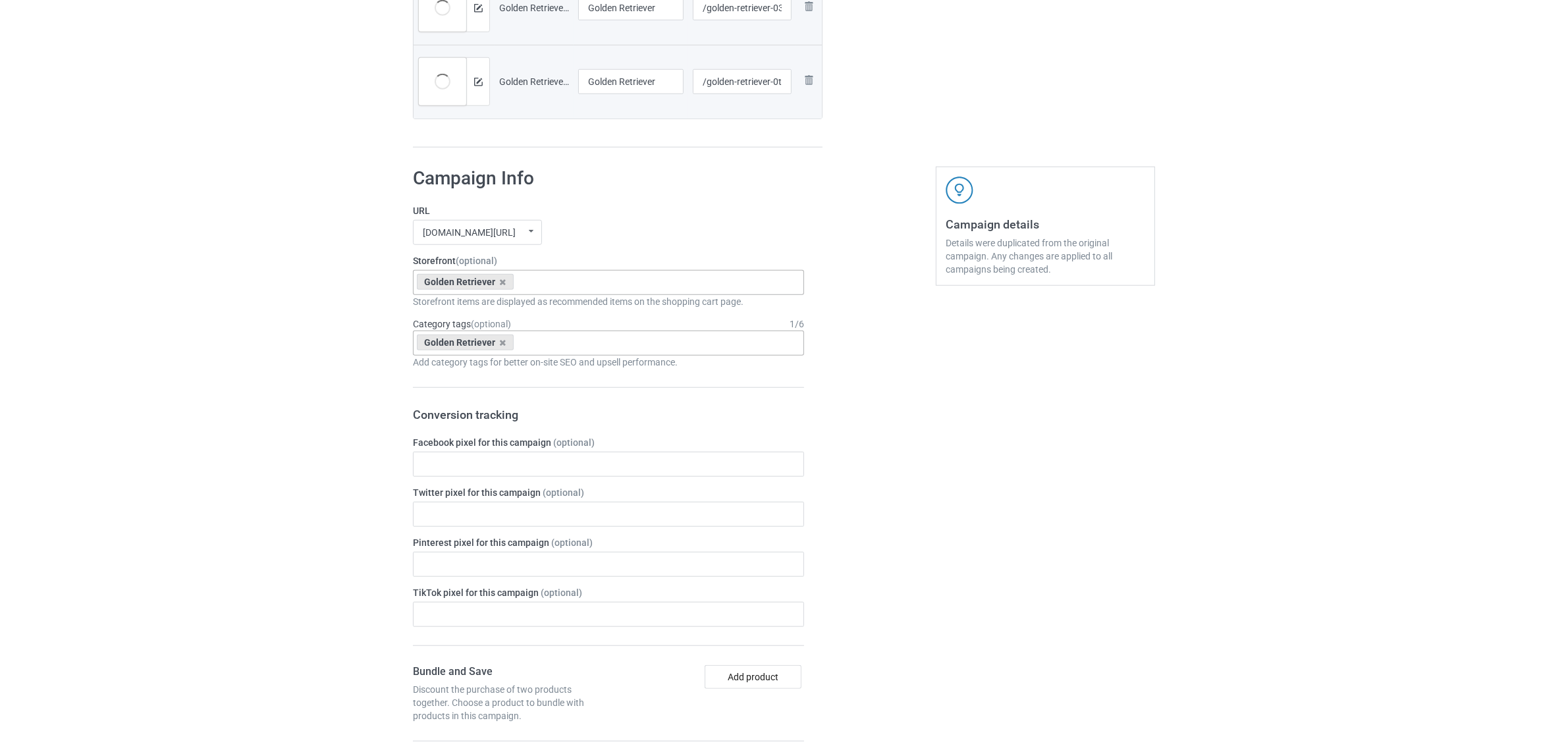
drag, startPoint x: 1021, startPoint y: 484, endPoint x: 998, endPoint y: 488, distance: 23.3
click at [1022, 484] on div "Campaign details Details were duplicated from the original campaign. Any change…" at bounding box center [1044, 762] width 238 height 1209
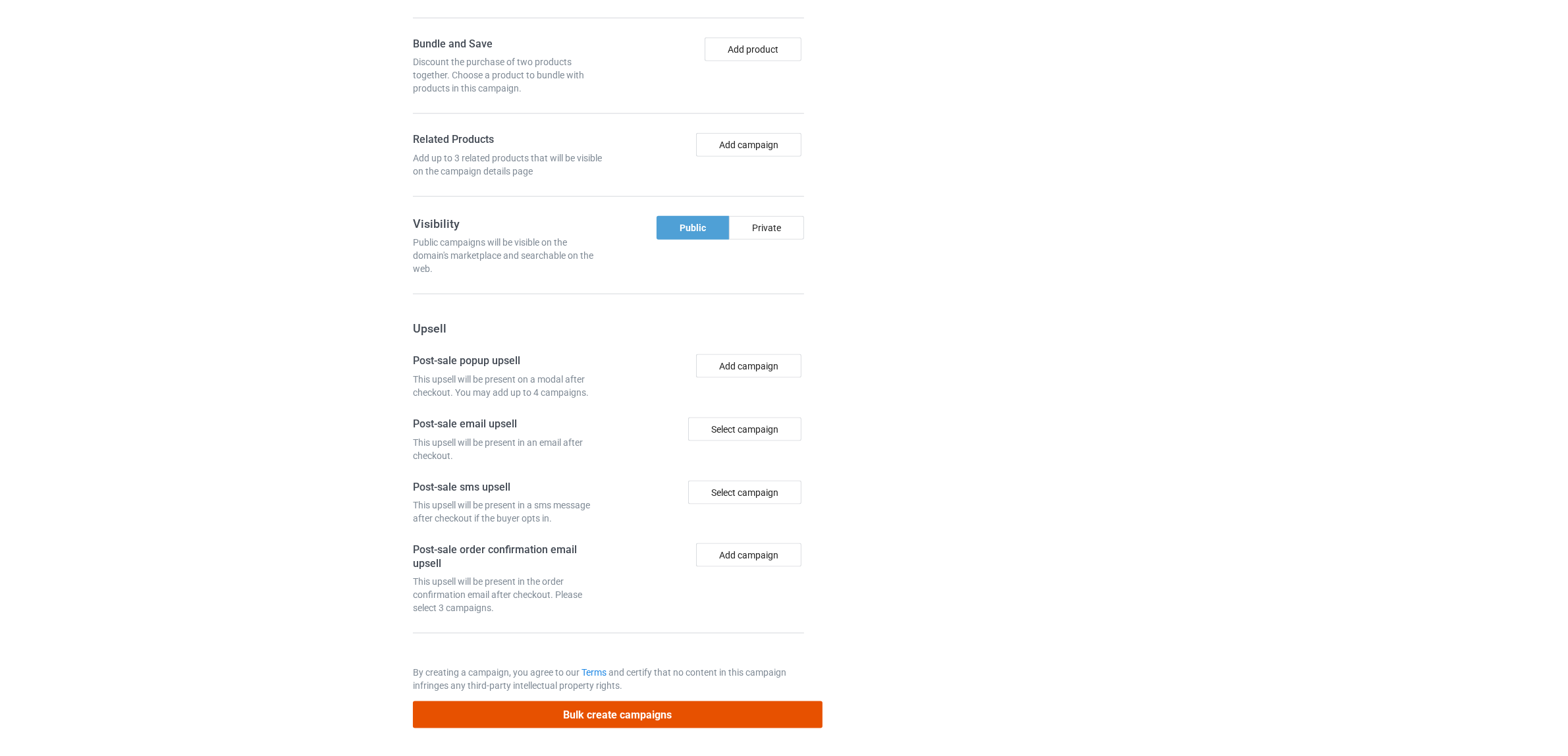
click at [663, 708] on button "Bulk create campaigns" at bounding box center [618, 715] width 410 height 27
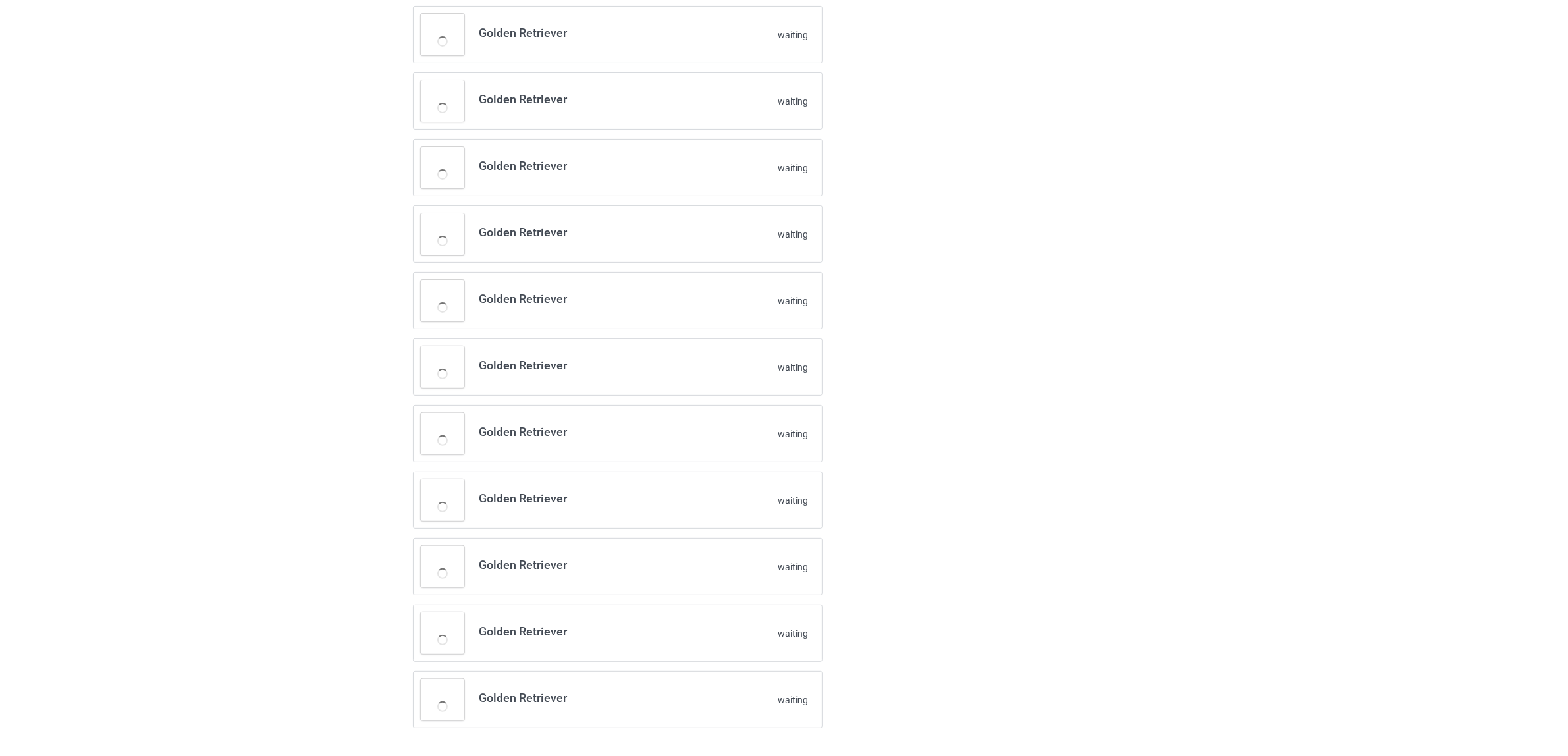
scroll to position [456, 0]
